Goal: Answer question/provide support: Share knowledge or assist other users

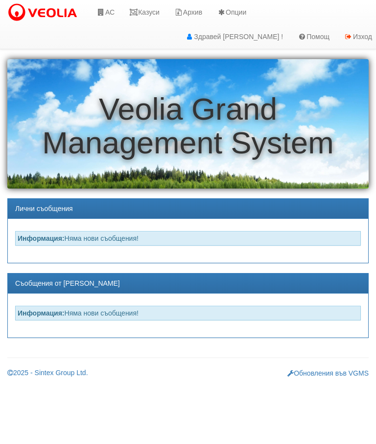
click at [161, 13] on link "Казуси" at bounding box center [144, 12] width 45 height 24
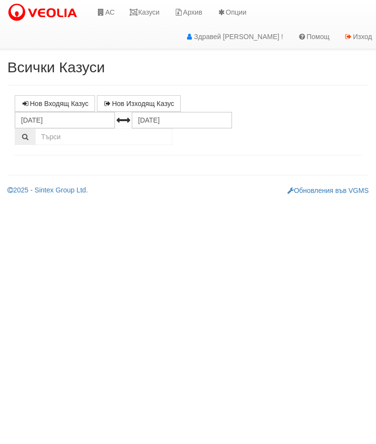
select select "10"
select select "1"
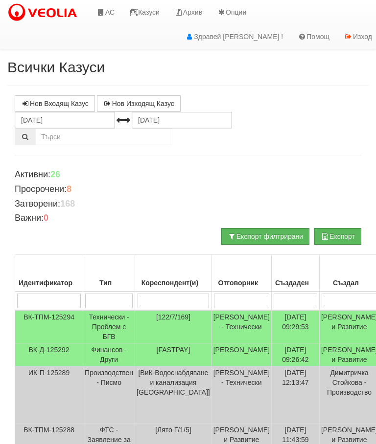
click at [117, 301] on input "search" at bounding box center [108, 301] width 47 height 15
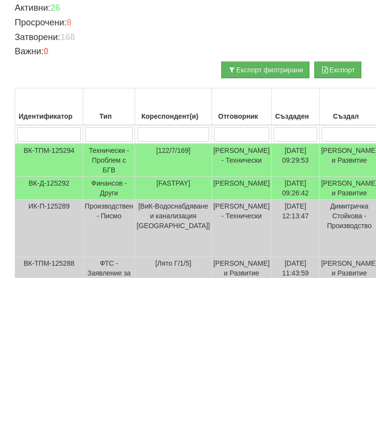
type input "Т"
type input "Те"
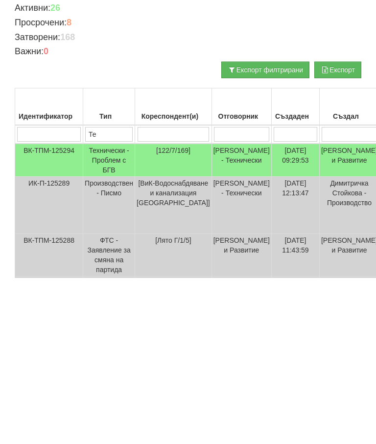
type input "Те"
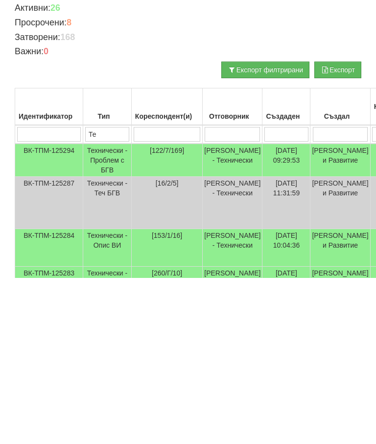
type input "Тех"
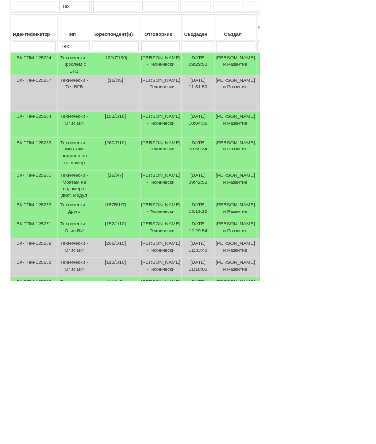
scroll to position [380, 0]
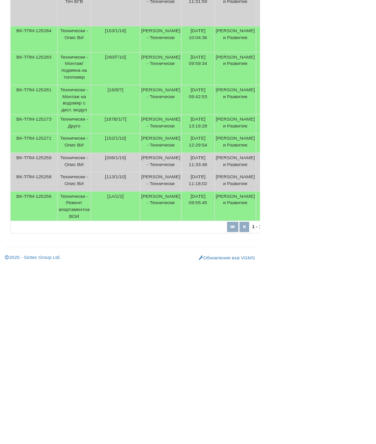
type input "Тех"
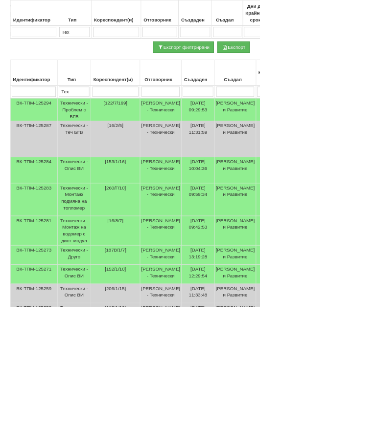
select select "12"
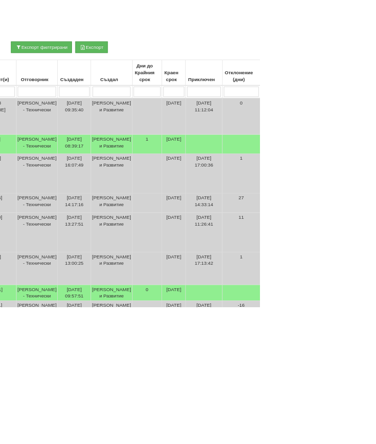
scroll to position [169, 219]
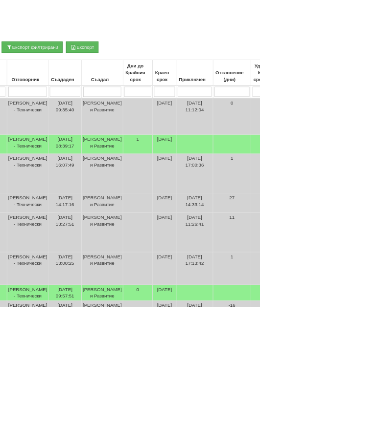
type input "П"
select select "1"
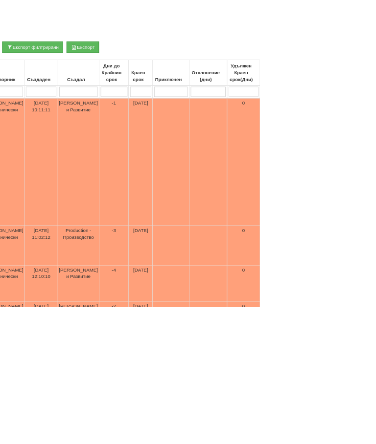
type input "Пр"
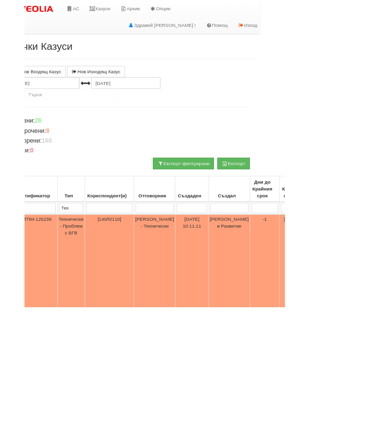
scroll to position [0, 0]
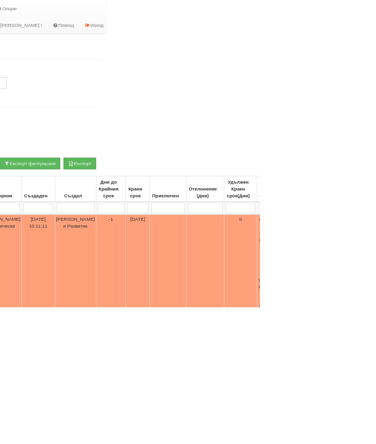
type input "П"
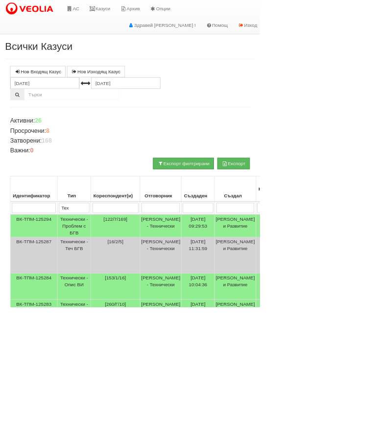
click at [112, 324] on td "Технически - Проблем с БГВ" at bounding box center [107, 326] width 48 height 33
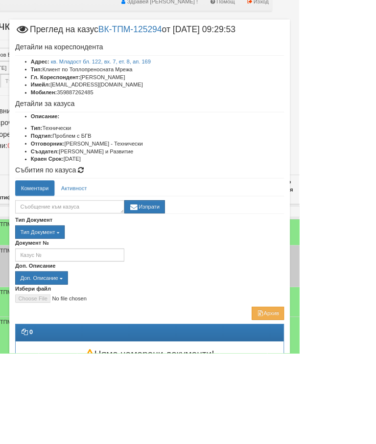
click at [328, 260] on div "Изпрати" at bounding box center [187, 258] width 337 height 22
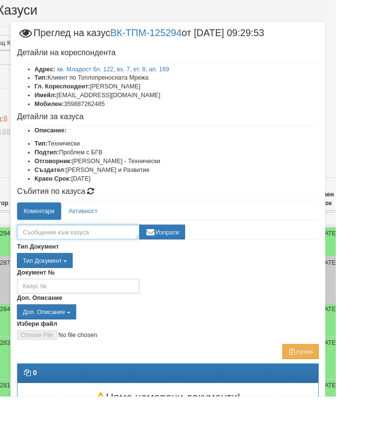
click at [99, 259] on textarea at bounding box center [87, 260] width 137 height 17
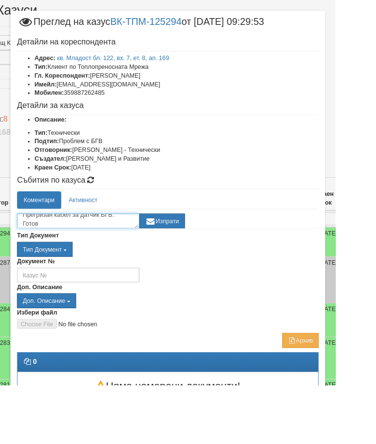
scroll to position [42, 63]
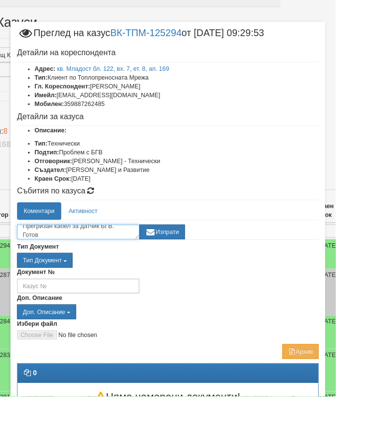
click at [142, 254] on textarea "Прегризан кабел за датчик БГВ. Готов" at bounding box center [87, 260] width 137 height 17
click at [112, 259] on textarea "Прегризан кабел за датчик БГВ. Готов" at bounding box center [87, 260] width 137 height 17
type textarea "Прегризан кабел на датчик БГВ. Готов"
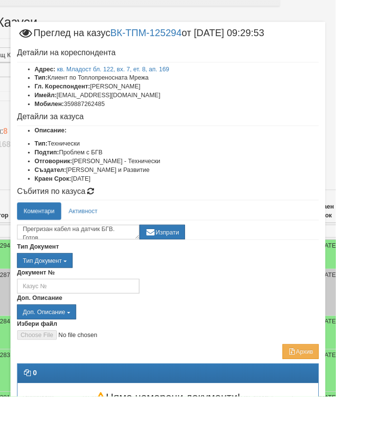
click at [207, 258] on button "Изпрати" at bounding box center [181, 260] width 51 height 17
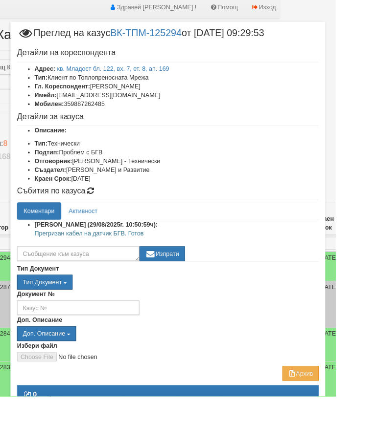
scroll to position [40, 63]
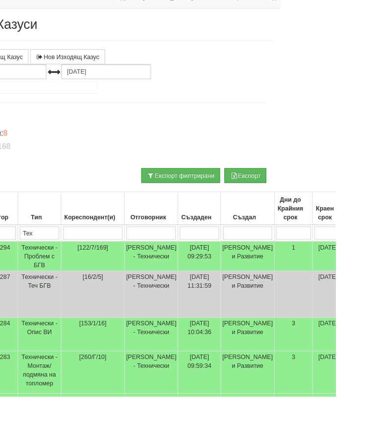
click at [55, 282] on td "Технически - Проблем с БГВ" at bounding box center [44, 286] width 48 height 33
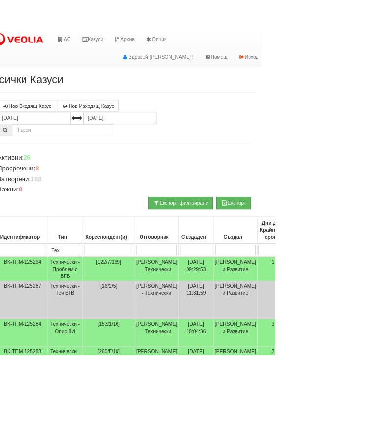
scroll to position [0, 0]
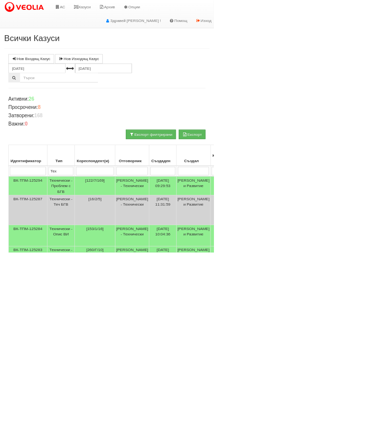
click at [152, 10] on link "Казуси" at bounding box center [144, 12] width 45 height 24
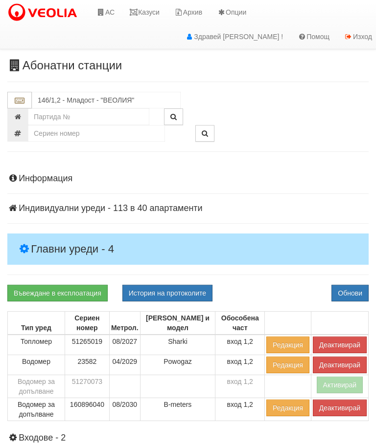
scroll to position [22, 0]
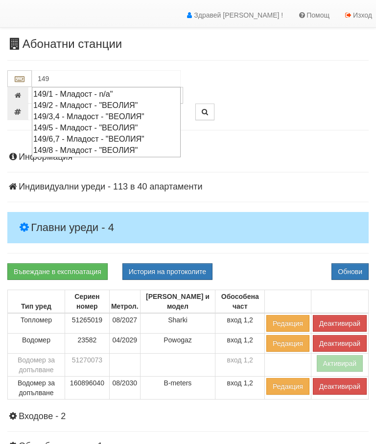
click at [94, 114] on div "149/3,4 - Младост - "ВЕОЛИЯ"" at bounding box center [106, 116] width 146 height 11
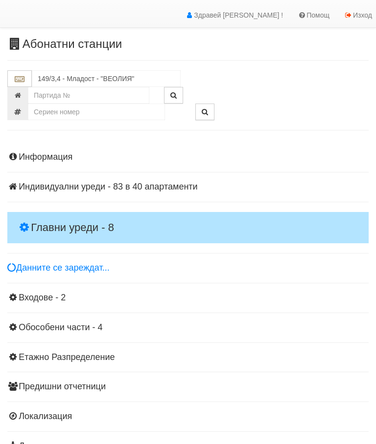
click at [74, 216] on h4 "Главни уреди - 8" at bounding box center [187, 227] width 361 height 31
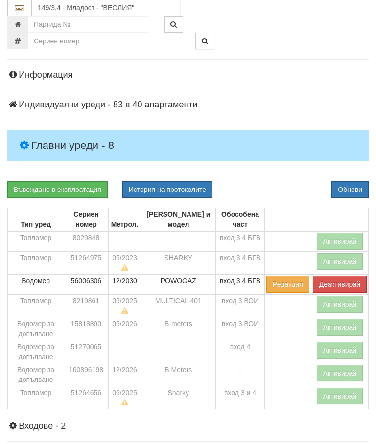
scroll to position [0, 0]
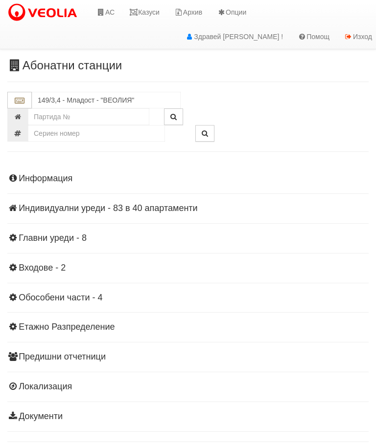
click at [69, 234] on h4 "Главни уреди - 8" at bounding box center [187, 239] width 361 height 10
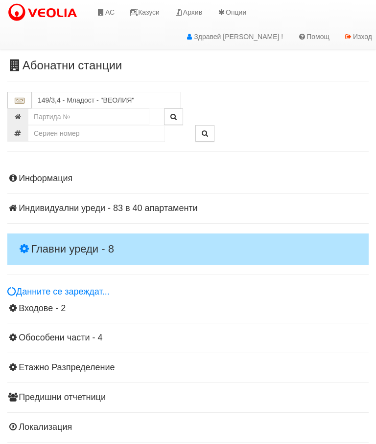
click at [68, 237] on h4 "Главни уреди - 8" at bounding box center [187, 249] width 361 height 31
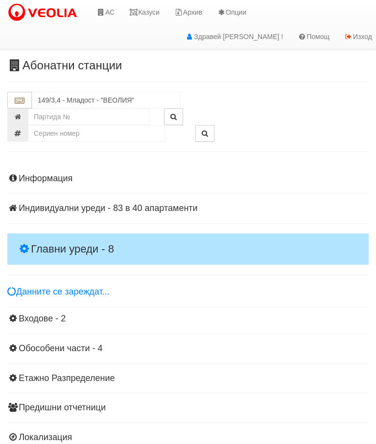
click at [66, 234] on h4 "Главни уреди - 8" at bounding box center [187, 249] width 361 height 31
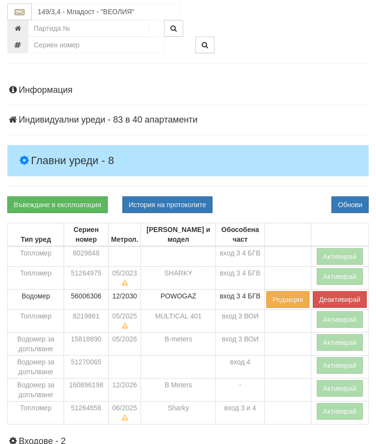
scroll to position [88, 0]
click at [333, 410] on button "Активирай" at bounding box center [339, 411] width 46 height 17
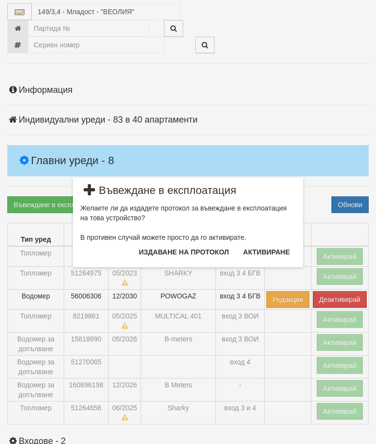
click at [195, 252] on button "Издаване на протокол" at bounding box center [184, 252] width 102 height 16
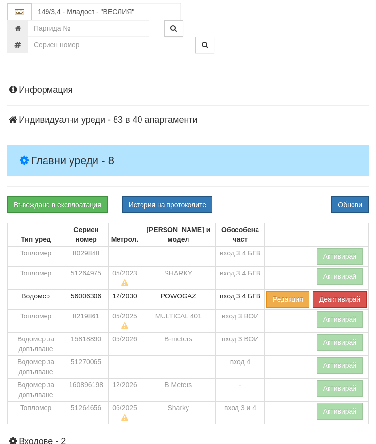
scroll to position [125, 0]
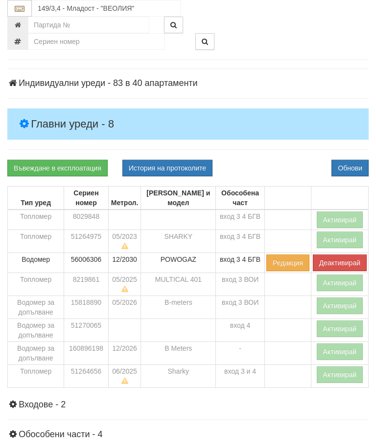
click at [333, 372] on button "Активирай" at bounding box center [339, 375] width 46 height 17
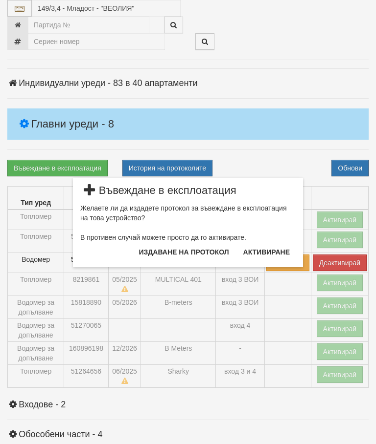
click at [200, 250] on button "Издаване на протокол" at bounding box center [184, 252] width 102 height 16
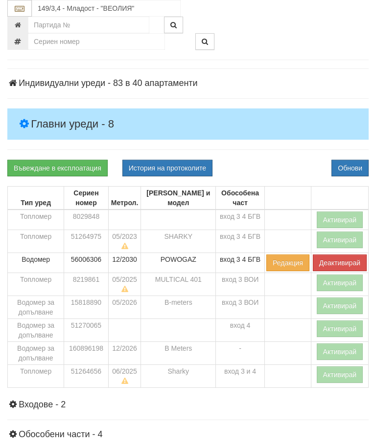
click at [287, 158] on div "Информация Параметри Брой Апартаменти: 40 Ползватели 07/2025 55 % 0 % 87" at bounding box center [187, 303] width 361 height 532
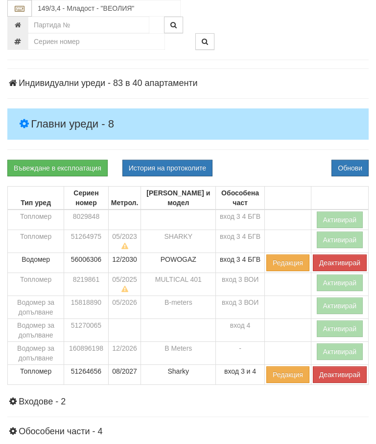
click at [328, 347] on button "Активирай" at bounding box center [339, 352] width 46 height 17
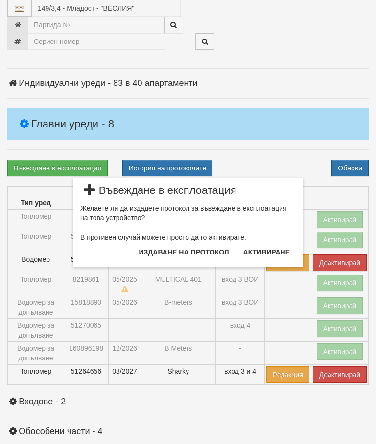
click at [196, 247] on button "Издаване на протокол" at bounding box center [184, 252] width 102 height 16
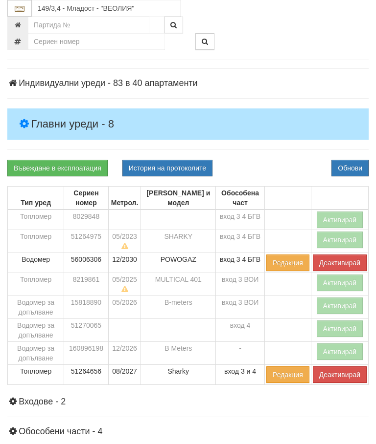
click at [286, 165] on div "Въвеждане в експлоатация История на протоколите Обнови" at bounding box center [188, 168] width 376 height 17
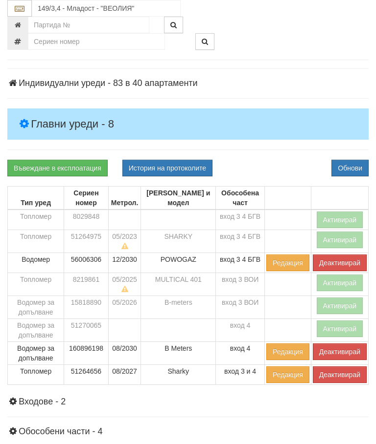
click at [334, 279] on button "Активирай" at bounding box center [339, 283] width 46 height 17
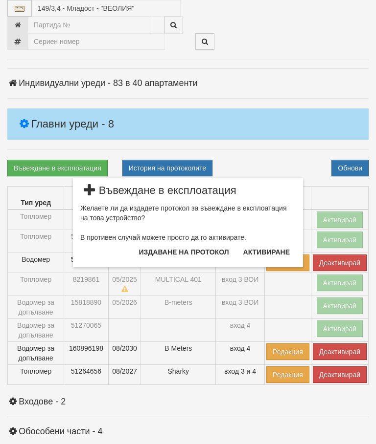
click at [191, 248] on button "Издаване на протокол" at bounding box center [184, 252] width 102 height 16
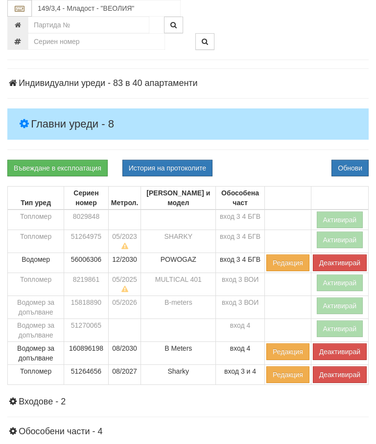
click at [283, 158] on div "Информация Параметри Брой Апартаменти: 40 Ползватели 07/2025 55 % 0 % 87" at bounding box center [187, 302] width 361 height 530
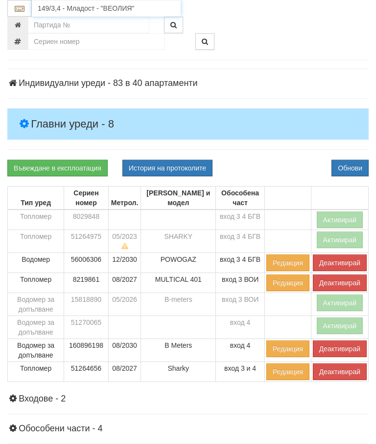
click at [92, 5] on input "149/3,4 - Младост - "ВЕОЛИЯ"" at bounding box center [106, 8] width 149 height 17
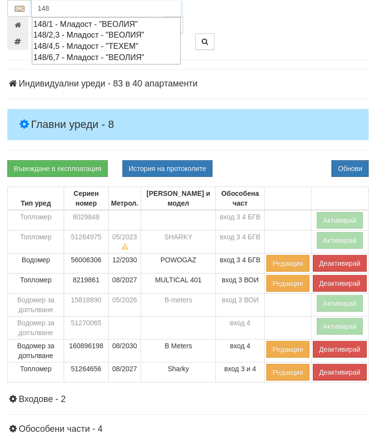
click at [96, 32] on div "148/2,3 - Младост - "ВЕОЛИЯ"" at bounding box center [106, 34] width 146 height 11
type input "148/2,3 - Младост - "ВЕОЛИЯ""
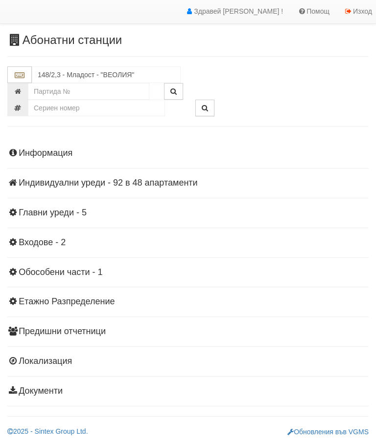
scroll to position [22, 0]
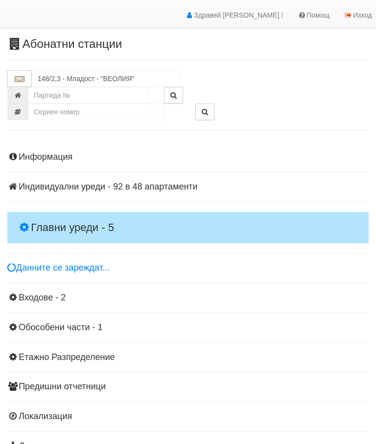
click at [70, 218] on h4 "Главни уреди - 5" at bounding box center [187, 227] width 361 height 31
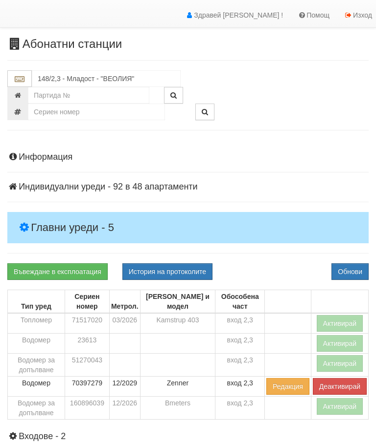
click at [335, 317] on button "Активирай" at bounding box center [339, 323] width 46 height 17
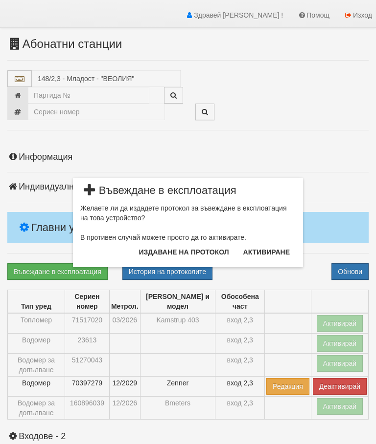
click at [192, 249] on button "Издаване на протокол" at bounding box center [184, 252] width 102 height 16
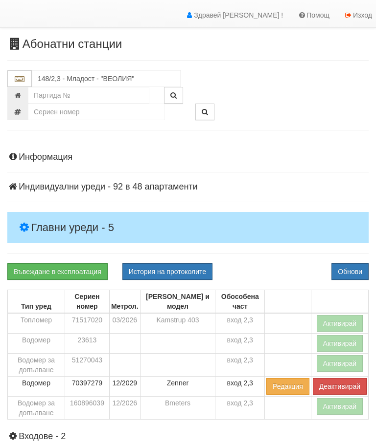
click at [288, 247] on div "Информация Параметри Брой Апартаменти: 48 Ползватели 07/2025 42 % 0 % 89" at bounding box center [187, 370] width 361 height 461
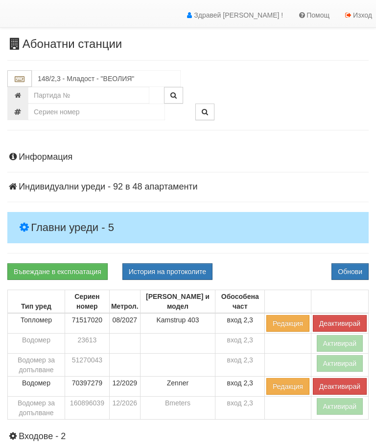
click at [329, 404] on button "Активирай" at bounding box center [339, 406] width 46 height 17
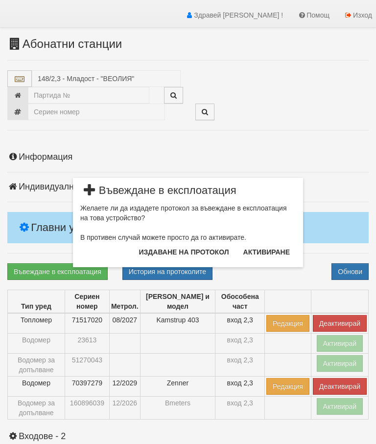
click at [189, 247] on button "Издаване на протокол" at bounding box center [184, 252] width 102 height 16
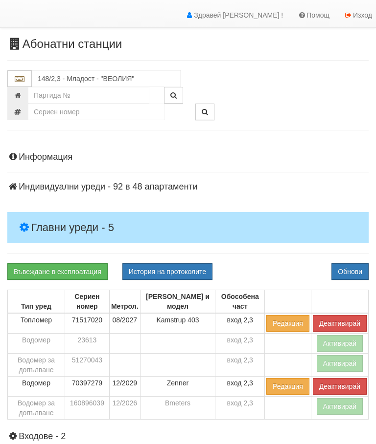
click at [286, 247] on div "Информация Параметри Брой Апартаменти: 48 Ползватели 07/2025 42 % 0 % 89" at bounding box center [187, 370] width 361 height 461
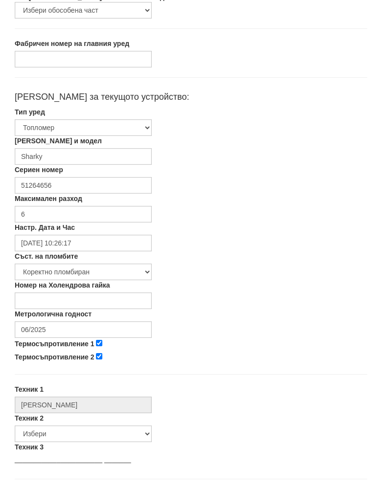
scroll to position [137, 0]
click at [86, 331] on input "06/2025" at bounding box center [83, 339] width 137 height 17
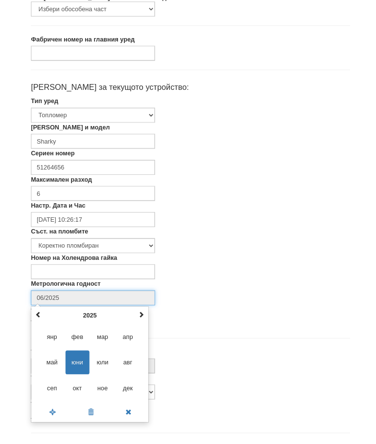
scroll to position [164, 0]
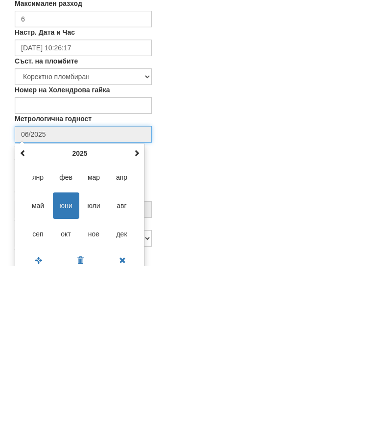
click at [139, 328] on span at bounding box center [136, 331] width 7 height 7
click at [142, 324] on th at bounding box center [137, 331] width 12 height 15
click at [125, 371] on span "авг" at bounding box center [122, 384] width 26 height 26
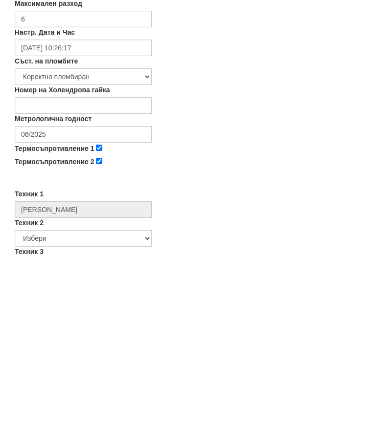
type input "08/2027"
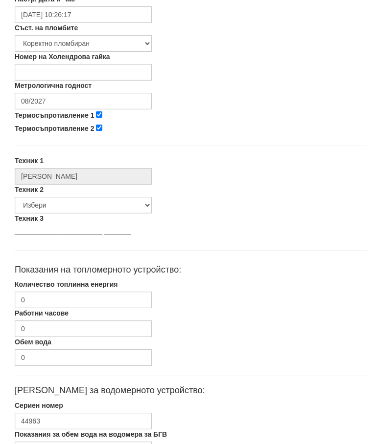
scroll to position [379, 0]
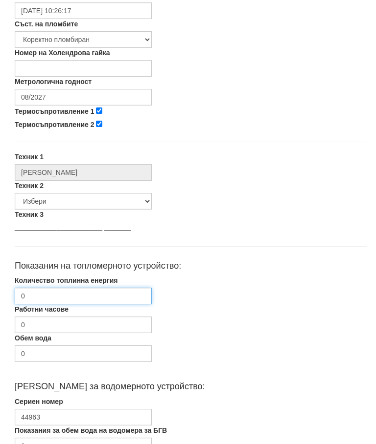
click at [89, 293] on input "0" at bounding box center [83, 296] width 137 height 17
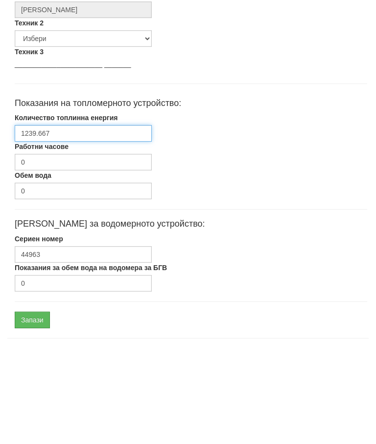
scroll to position [464, 0]
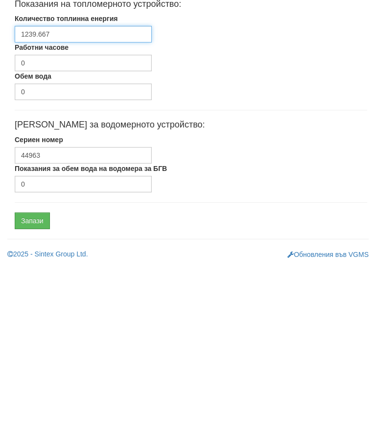
type input "1239.667"
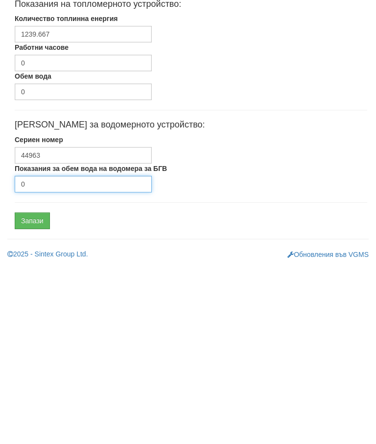
click at [60, 354] on input "0" at bounding box center [83, 362] width 137 height 17
type input "8988"
click at [42, 391] on input "Запази" at bounding box center [32, 399] width 35 height 17
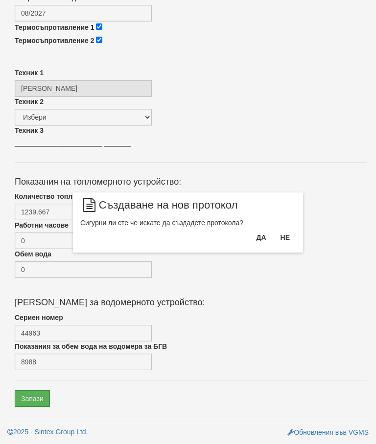
click at [252, 233] on button "Да" at bounding box center [261, 238] width 22 height 16
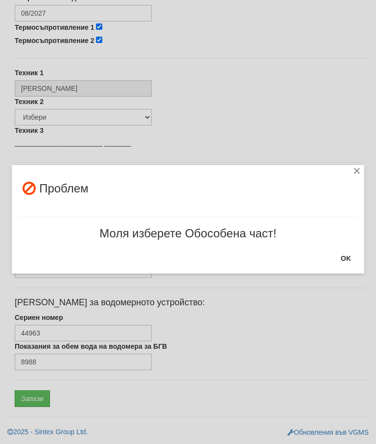
click at [338, 259] on button "OK" at bounding box center [345, 259] width 22 height 16
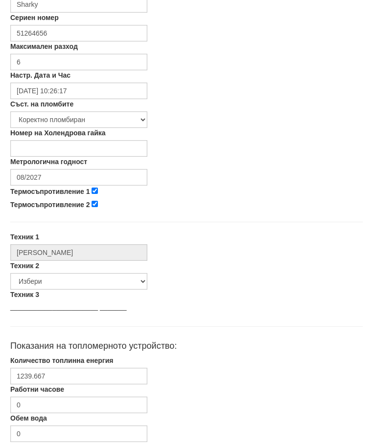
scroll to position [263, 3]
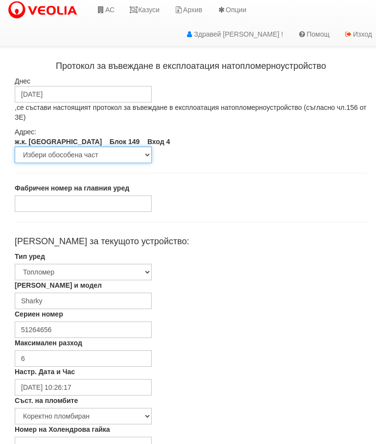
click at [146, 154] on select "Избери обособена част вход 4 вход 3 4 БГВ вход 3 ВОИ вход 3 и 4" at bounding box center [83, 155] width 137 height 17
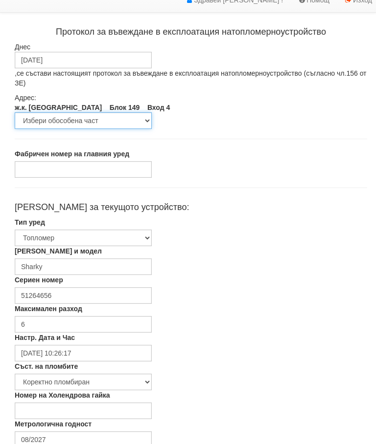
scroll to position [35, 0]
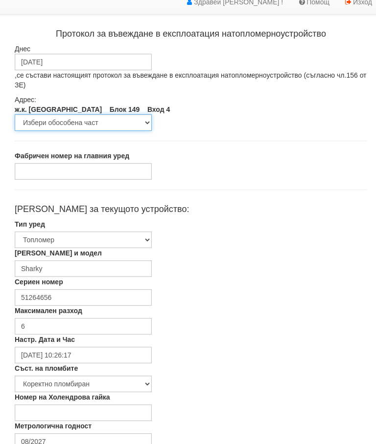
click at [140, 122] on select "Избери обособена част вход 4 вход 3 4 БГВ вход 3 ВОИ вход 3 и 4" at bounding box center [83, 122] width 137 height 17
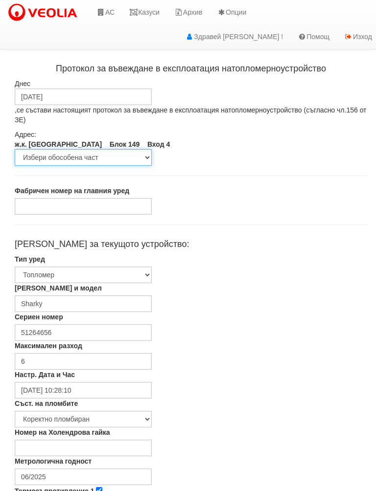
click at [143, 154] on select "Избери обособена част вход 4 вход 3 4 БГВ вход 3 ВОИ вход 3 и 4" at bounding box center [83, 157] width 137 height 17
select select "42ce93f7-6ea8-e711-80d0-efa3bedae43f"
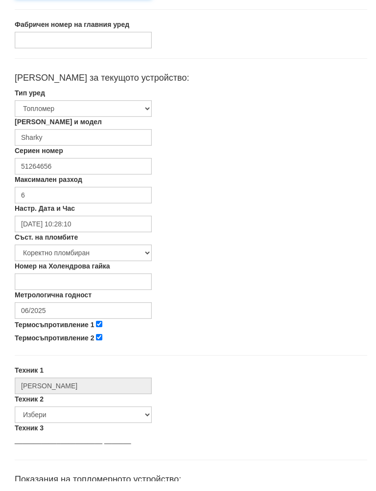
scroll to position [160, 0]
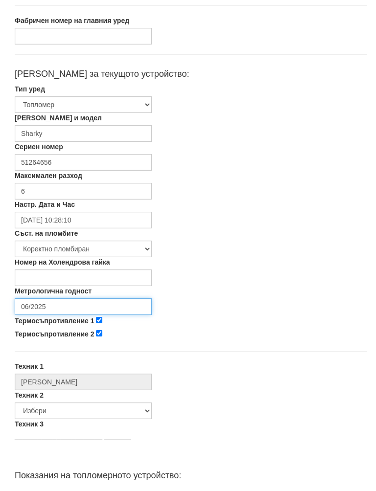
click at [80, 309] on input "06/2025" at bounding box center [83, 317] width 137 height 17
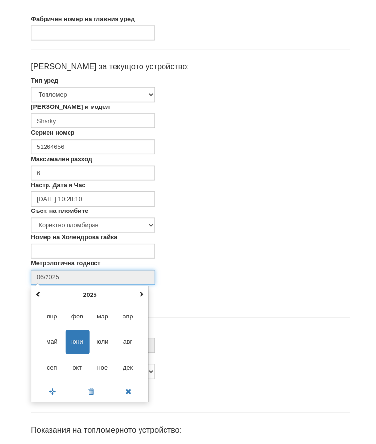
scroll to position [164, 0]
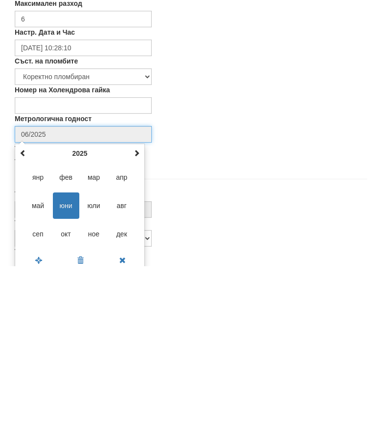
click at [135, 328] on span at bounding box center [136, 331] width 7 height 7
click at [137, 328] on span at bounding box center [136, 331] width 7 height 7
click at [121, 371] on span "авг" at bounding box center [122, 384] width 26 height 26
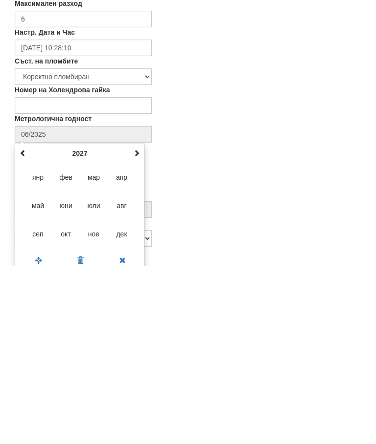
type input "08/2027"
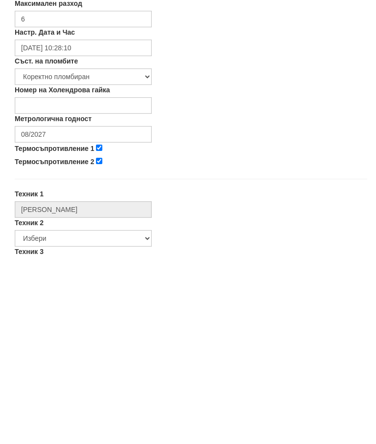
scroll to position [342, 0]
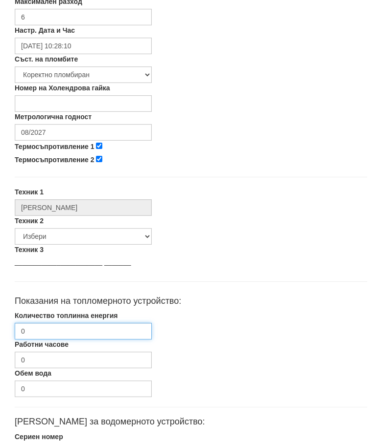
click at [86, 330] on input "0" at bounding box center [83, 331] width 137 height 17
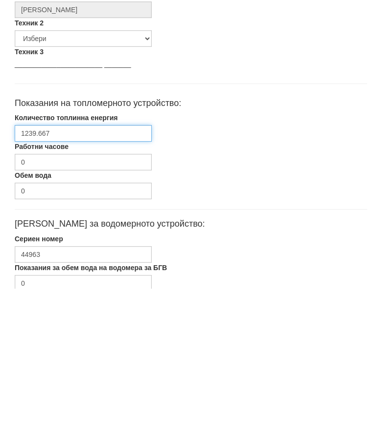
scroll to position [464, 0]
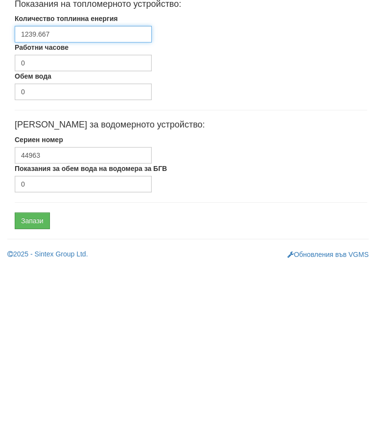
type input "1239.667"
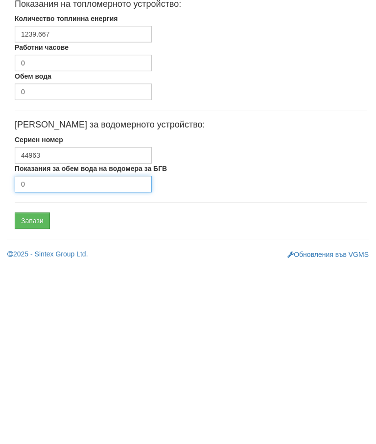
click at [71, 354] on input "0" at bounding box center [83, 362] width 137 height 17
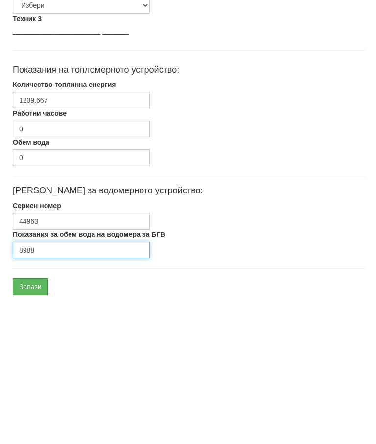
scroll to position [464, 2]
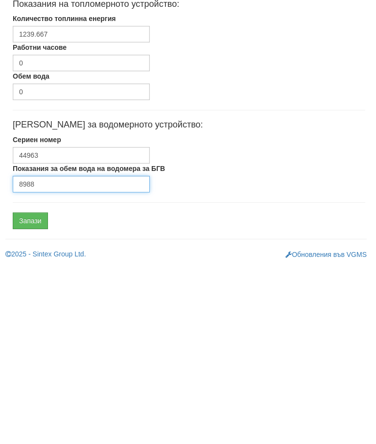
type input "8988"
click at [37, 391] on input "Запази" at bounding box center [30, 399] width 35 height 17
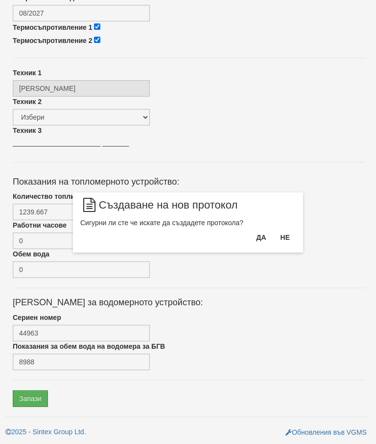
click at [258, 236] on button "Да" at bounding box center [261, 238] width 22 height 16
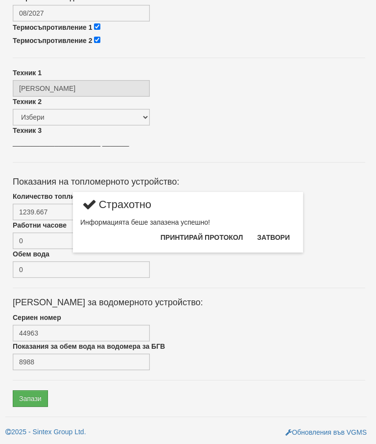
click at [275, 235] on button "Затвори" at bounding box center [273, 238] width 44 height 16
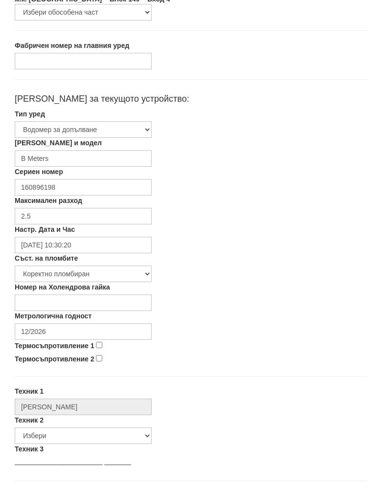
scroll to position [136, 0]
click at [76, 332] on input "12/2026" at bounding box center [83, 340] width 137 height 17
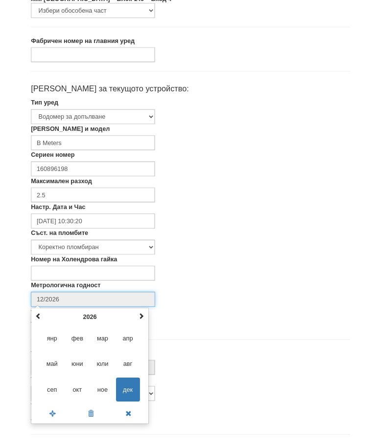
scroll to position [164, 0]
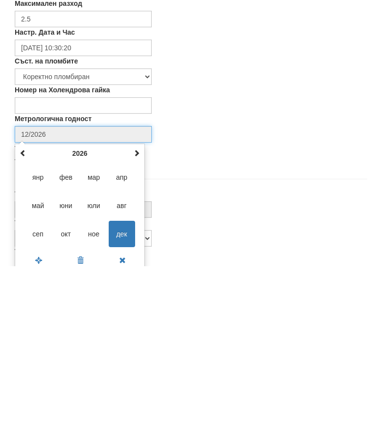
click at [138, 328] on span at bounding box center [136, 331] width 7 height 7
click at [137, 328] on span at bounding box center [136, 331] width 7 height 7
click at [132, 324] on th at bounding box center [137, 331] width 12 height 15
click at [134, 328] on span at bounding box center [136, 331] width 7 height 7
click at [122, 371] on span "авг" at bounding box center [122, 384] width 26 height 26
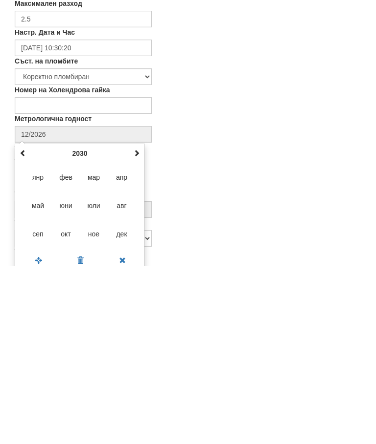
type input "08/2030"
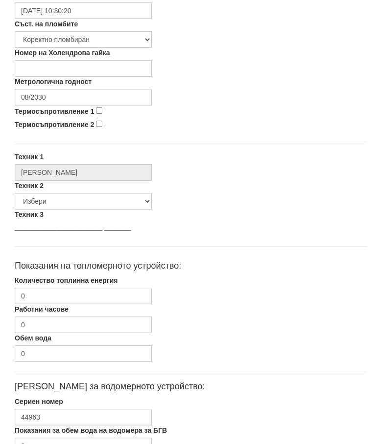
scroll to position [427, 0]
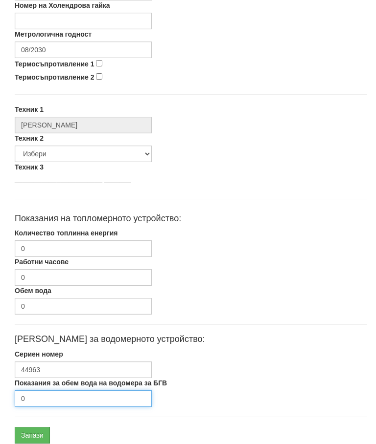
click at [68, 400] on input "0" at bounding box center [83, 399] width 137 height 17
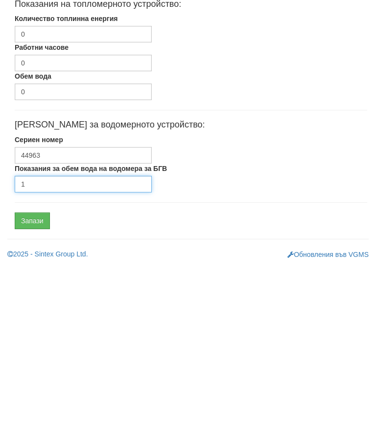
type input "1"
click at [41, 391] on input "Запази" at bounding box center [32, 399] width 35 height 17
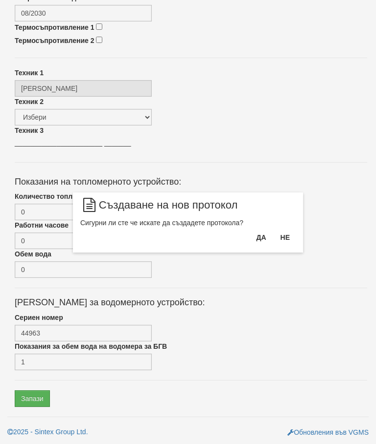
click at [256, 239] on button "Да" at bounding box center [261, 238] width 22 height 16
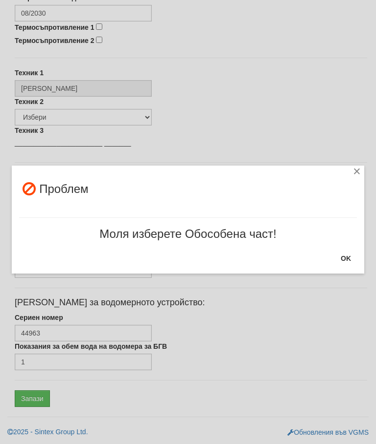
click at [345, 254] on button "OK" at bounding box center [345, 259] width 22 height 16
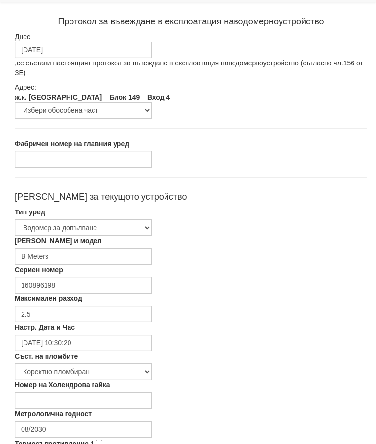
scroll to position [44, 0]
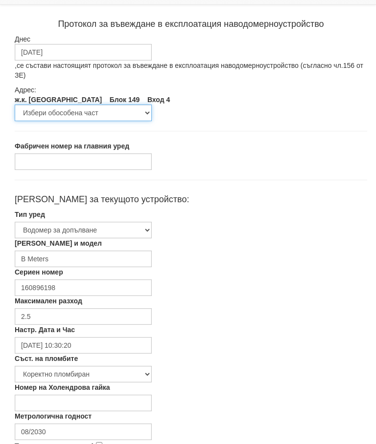
click at [141, 110] on select "Избери обособена част вход 4 вход 3 4 БГВ вход 3 ВОИ вход 3 и 4" at bounding box center [83, 113] width 137 height 17
select select "10dc0667-0b08-e811-80d8-91105c2b539c"
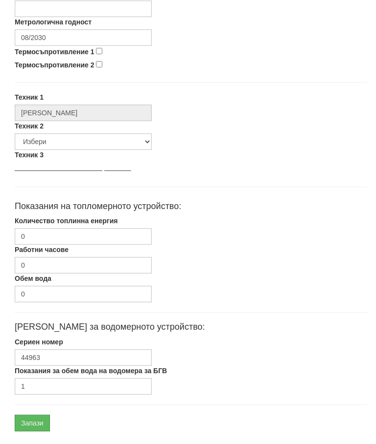
scroll to position [464, 0]
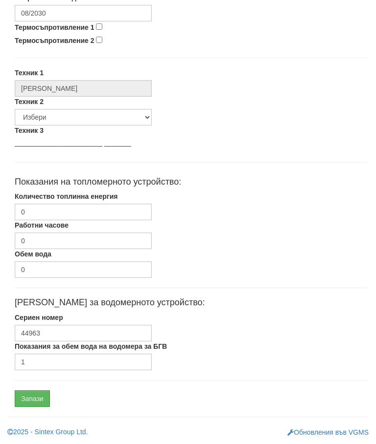
click at [35, 402] on input "Запази" at bounding box center [32, 399] width 35 height 17
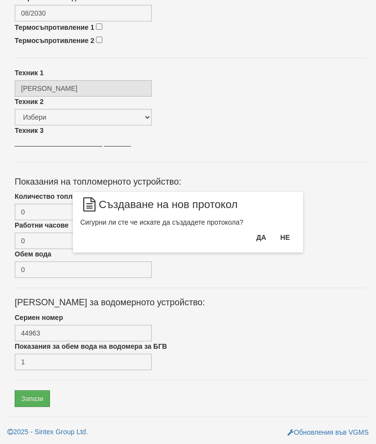
click at [253, 236] on button "Да" at bounding box center [261, 238] width 22 height 16
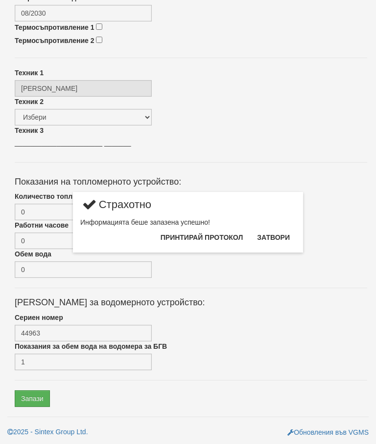
click at [275, 236] on button "Затвори" at bounding box center [273, 238] width 44 height 16
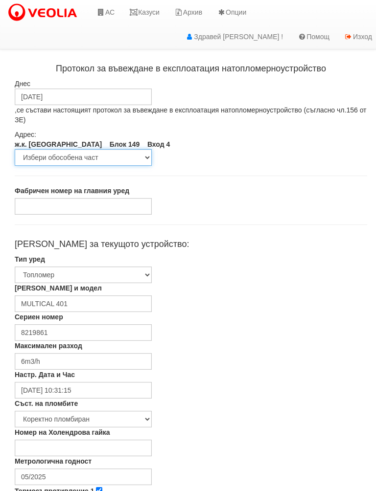
click at [140, 153] on select "Избери обособена част вход 4 вход 3 4 БГВ вход 3 ВОИ вход 3 и 4" at bounding box center [83, 157] width 137 height 17
select select "71b3cfd5-86da-e711-80d3-dd44742b69c8"
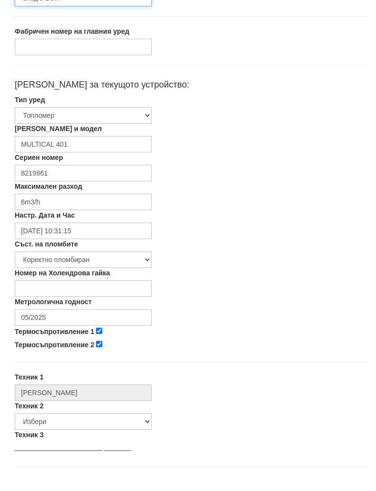
scroll to position [152, 0]
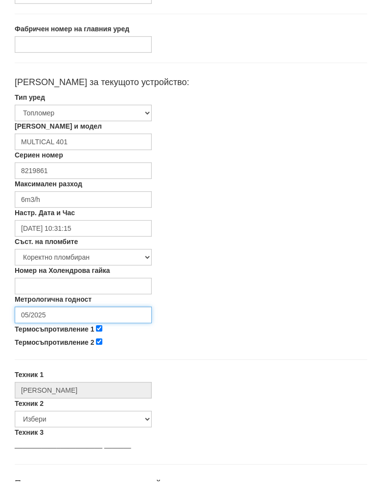
click at [80, 317] on input "05/2025" at bounding box center [83, 325] width 137 height 17
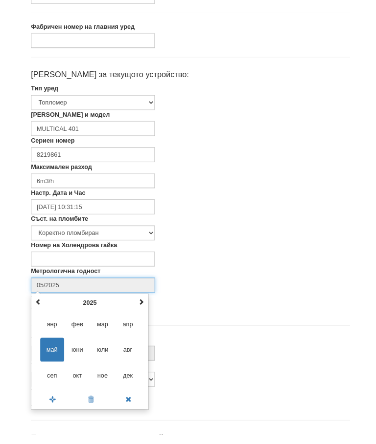
scroll to position [164, 0]
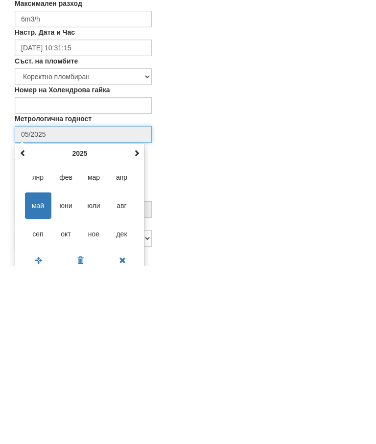
click at [132, 324] on th at bounding box center [137, 331] width 12 height 15
click at [134, 324] on th at bounding box center [137, 331] width 12 height 15
click at [122, 371] on span "авг" at bounding box center [122, 384] width 26 height 26
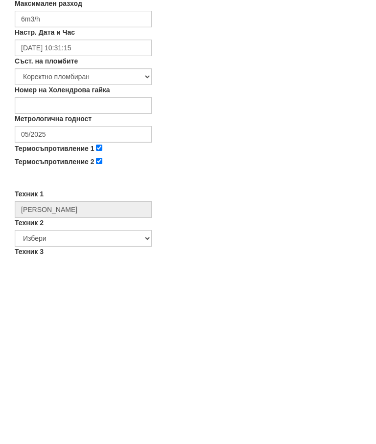
type input "08/2027"
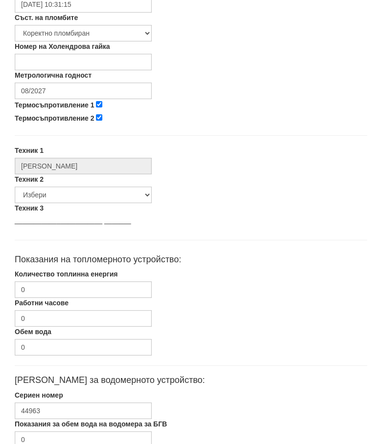
scroll to position [393, 0]
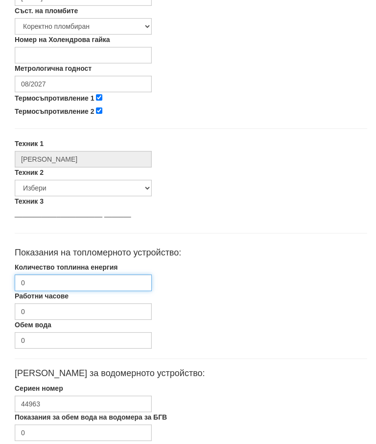
click at [88, 279] on input "0" at bounding box center [83, 283] width 137 height 17
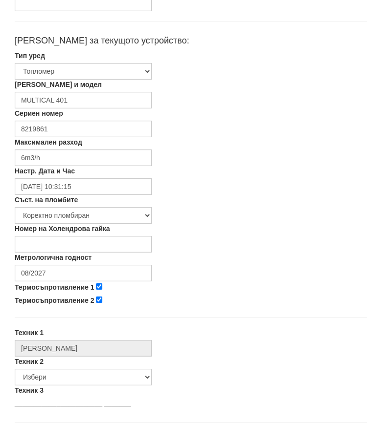
scroll to position [171, 0]
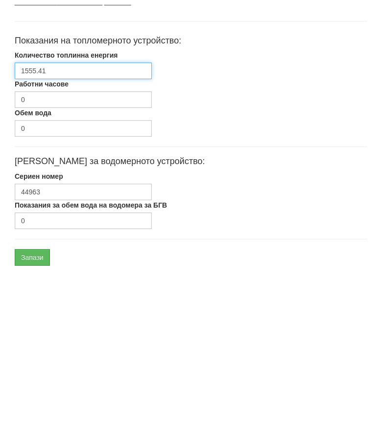
type input "1555.41"
click at [43, 427] on input "Запази" at bounding box center [32, 435] width 35 height 17
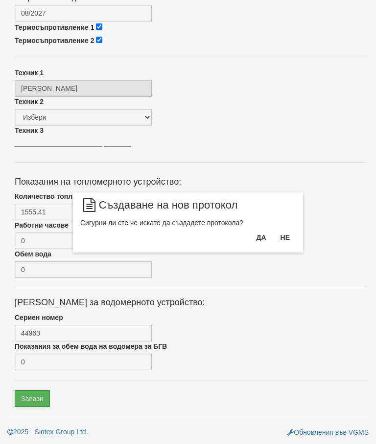
click at [260, 238] on button "Да" at bounding box center [261, 238] width 22 height 16
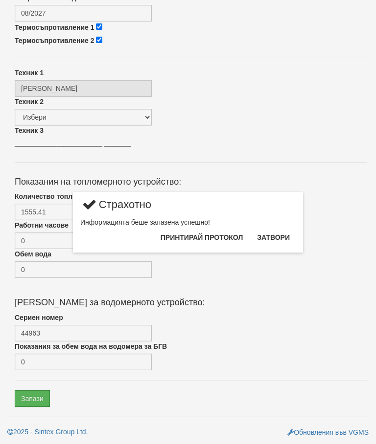
click at [274, 234] on button "Затвори" at bounding box center [273, 238] width 44 height 16
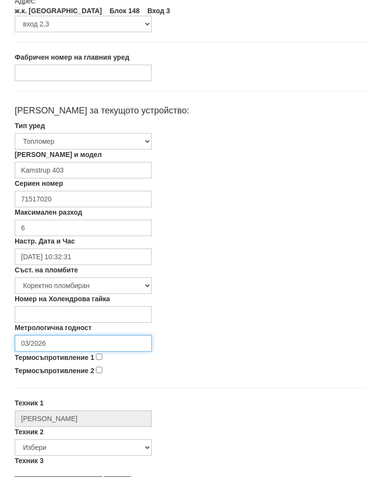
click at [82, 345] on input "03/2026" at bounding box center [83, 353] width 137 height 17
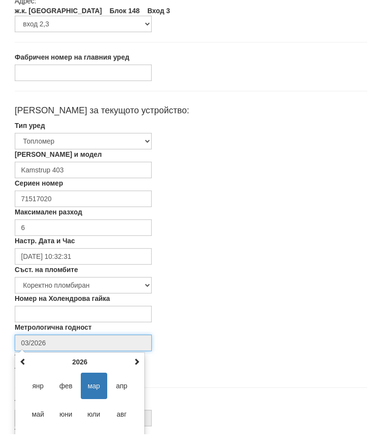
scroll to position [164, 0]
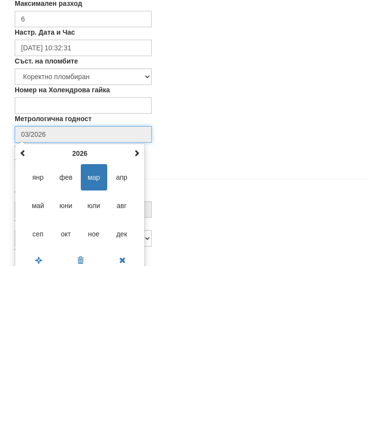
click at [134, 328] on span at bounding box center [136, 331] width 7 height 7
click at [121, 371] on span "авг" at bounding box center [122, 384] width 26 height 26
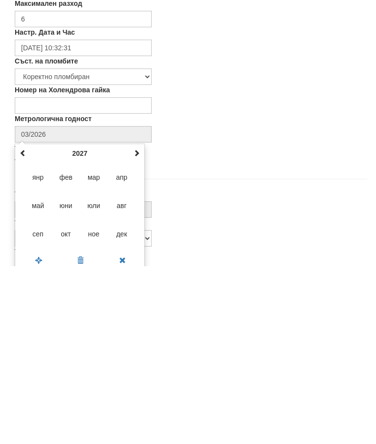
type input "08/2027"
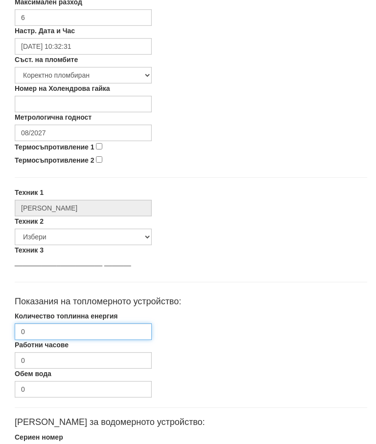
click at [91, 331] on input "0" at bounding box center [83, 332] width 137 height 17
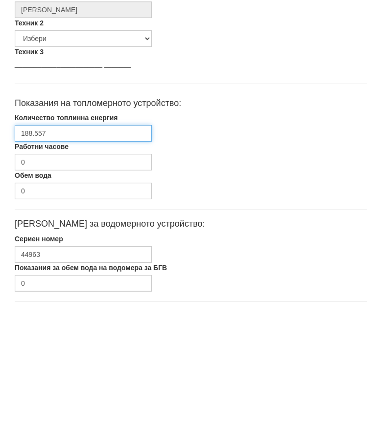
scroll to position [464, 0]
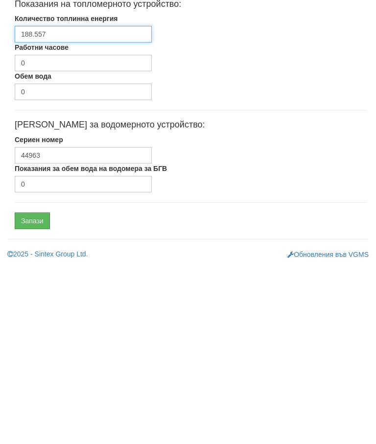
type input "188.557"
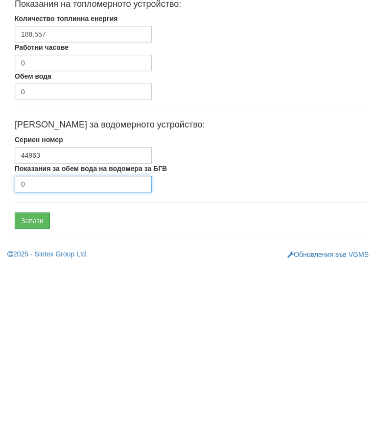
click at [71, 354] on input "0" at bounding box center [83, 362] width 137 height 17
type input "1033"
click at [42, 391] on input "Запази" at bounding box center [32, 399] width 35 height 17
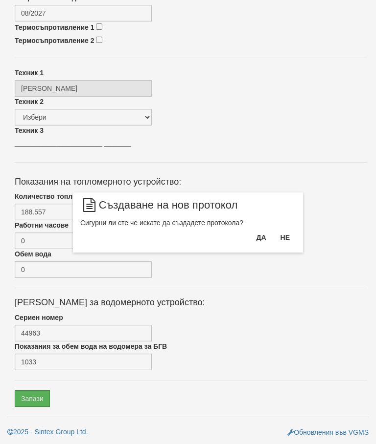
click at [251, 234] on button "Да" at bounding box center [261, 238] width 22 height 16
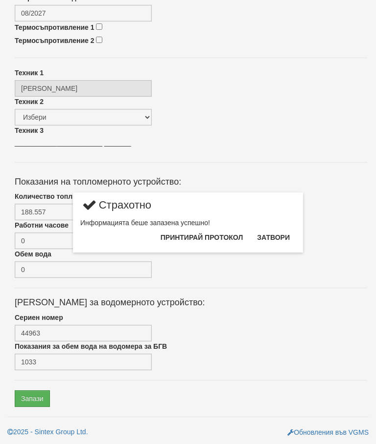
click at [275, 232] on button "Затвори" at bounding box center [273, 238] width 44 height 16
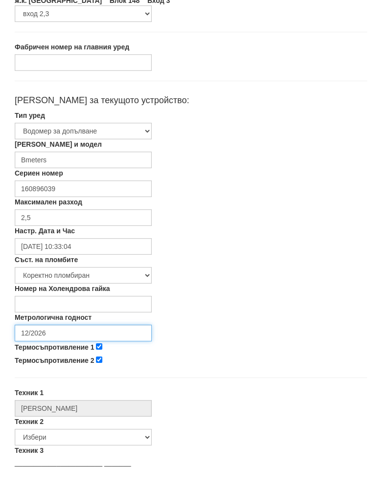
click at [76, 334] on input "12/2026" at bounding box center [83, 342] width 137 height 17
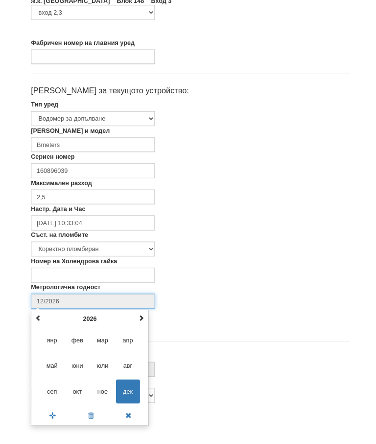
scroll to position [164, 0]
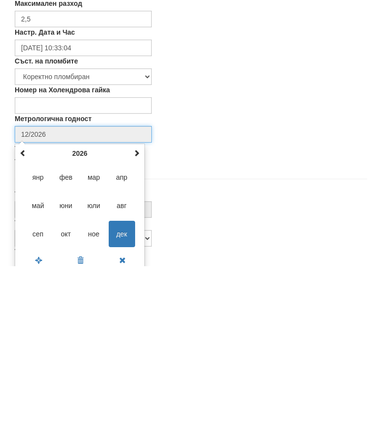
click at [135, 328] on span at bounding box center [136, 331] width 7 height 7
click at [133, 324] on th at bounding box center [137, 331] width 12 height 15
click at [133, 328] on span at bounding box center [136, 331] width 7 height 7
click at [124, 371] on span "авг" at bounding box center [122, 384] width 26 height 26
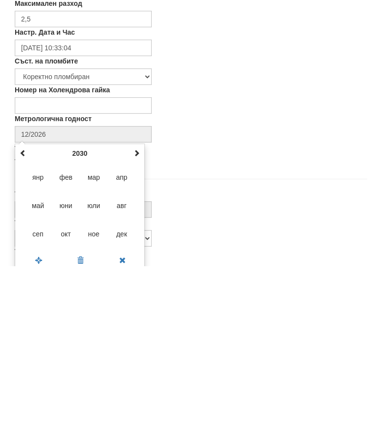
type input "08/2030"
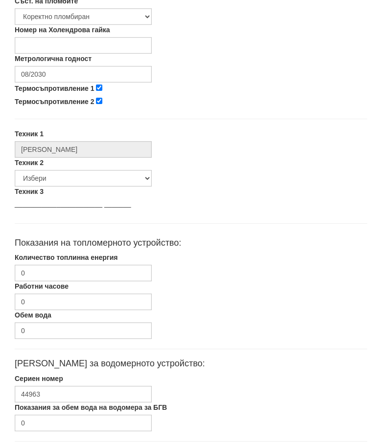
scroll to position [427, 0]
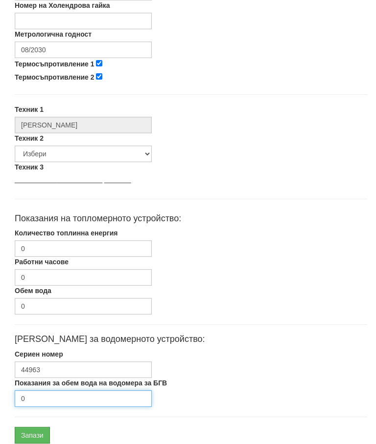
click at [55, 398] on input "0" at bounding box center [83, 399] width 137 height 17
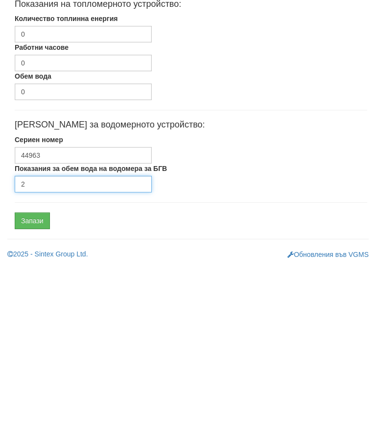
type input "2"
click at [43, 391] on input "Запази" at bounding box center [32, 399] width 35 height 17
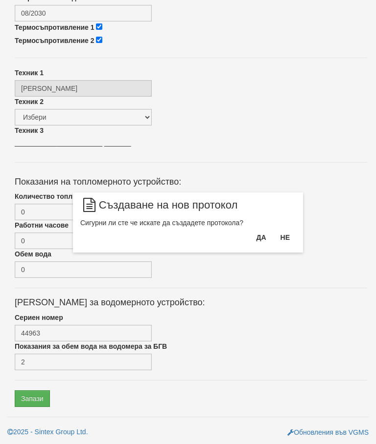
click at [259, 235] on button "Да" at bounding box center [261, 238] width 22 height 16
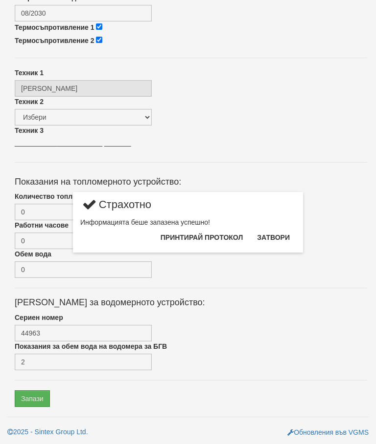
click at [282, 234] on button "Затвори" at bounding box center [273, 238] width 44 height 16
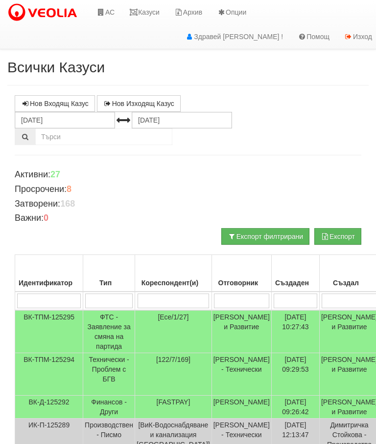
click at [158, 9] on link "Казуси" at bounding box center [144, 12] width 45 height 24
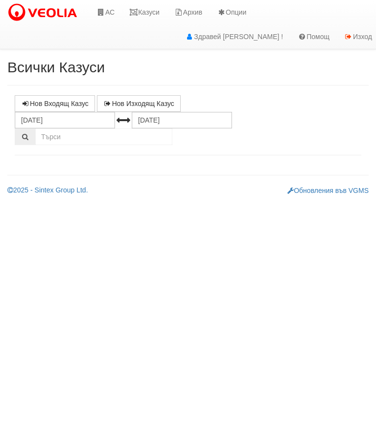
select select "10"
select select "1"
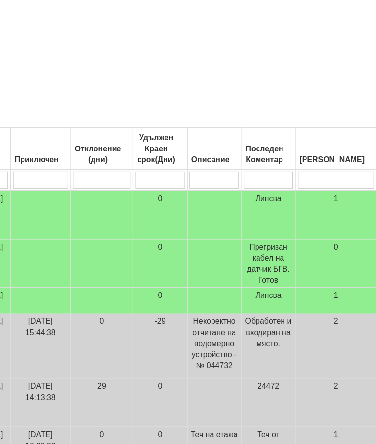
scroll to position [115, 401]
type input "[PERSON_NAME]"
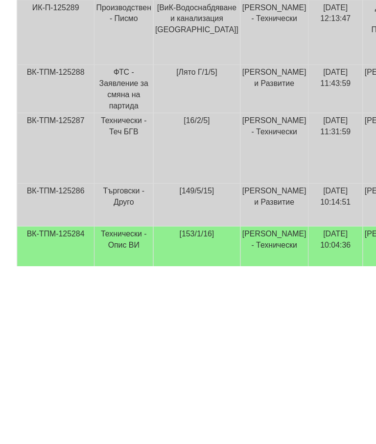
scroll to position [0, 401]
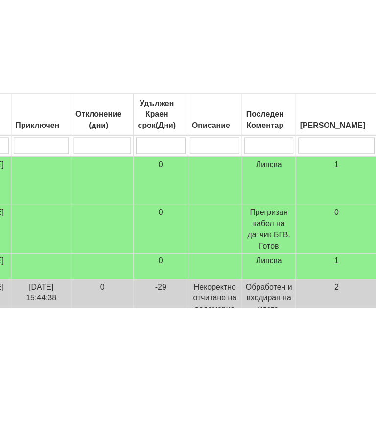
type input "Ак"
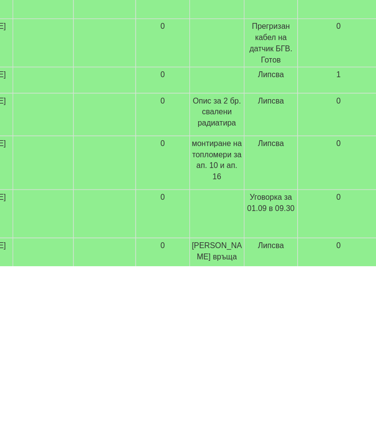
scroll to position [127, 0]
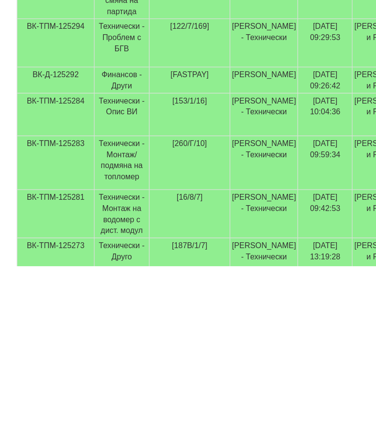
type input "Ак"
click at [110, 292] on td "Технически - Опис ВИ" at bounding box center [107, 311] width 48 height 38
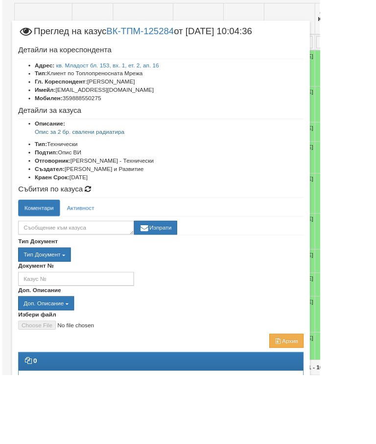
scroll to position [252, 0]
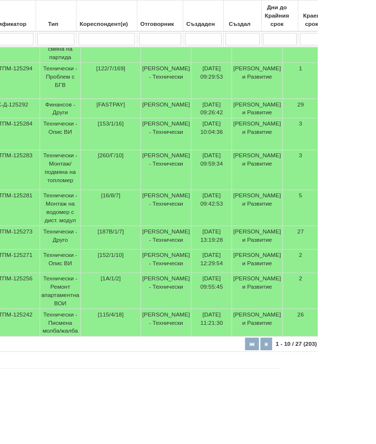
scroll to position [279, 0]
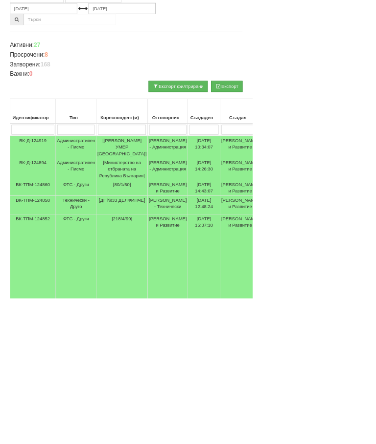
scroll to position [83, 0]
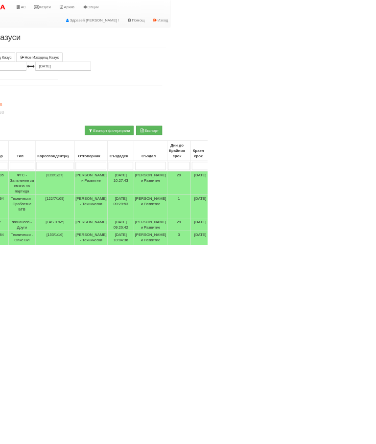
scroll to position [0, 86]
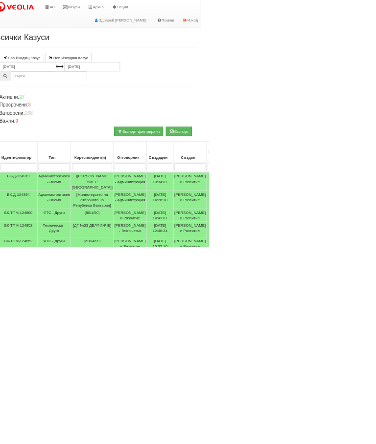
scroll to position [0, 0]
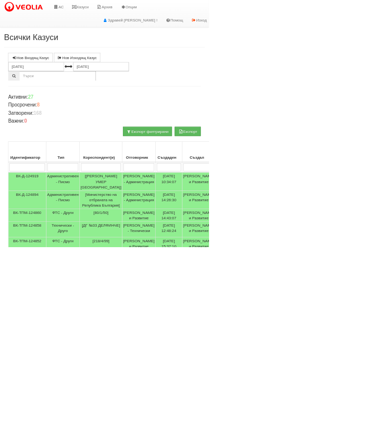
select select "1"
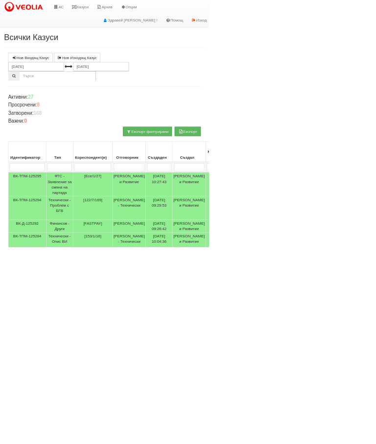
click at [149, 5] on link "Казуси" at bounding box center [144, 12] width 45 height 24
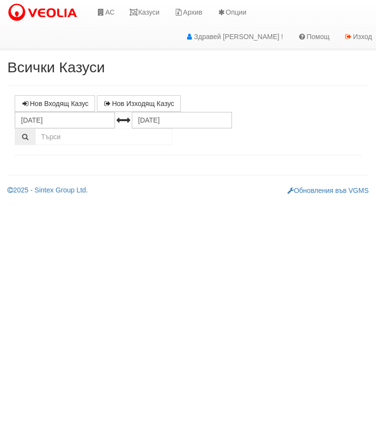
select select "10"
select select "1"
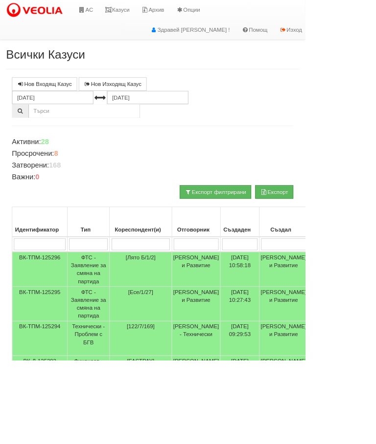
click at [155, 8] on link "Казуси" at bounding box center [144, 12] width 45 height 24
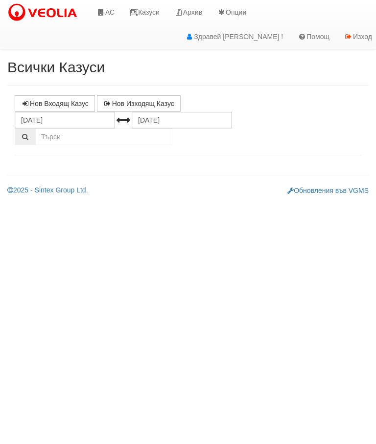
select select "10"
select select "1"
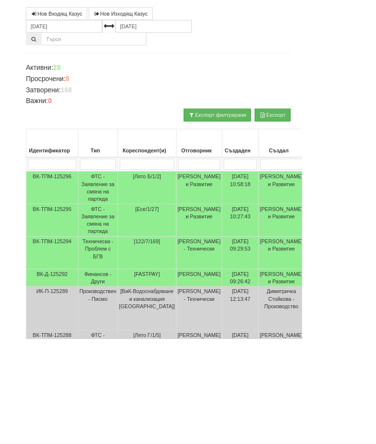
scroll to position [53, 0]
